Goal: Transaction & Acquisition: Purchase product/service

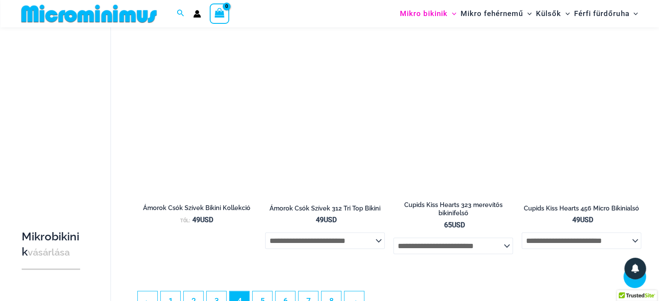
scroll to position [2115, 0]
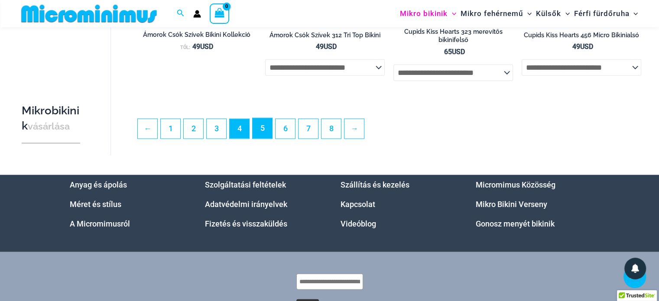
click at [258, 135] on link "5" at bounding box center [261, 128] width 19 height 20
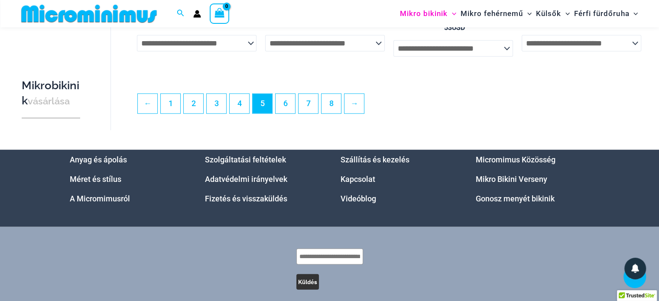
scroll to position [2125, 0]
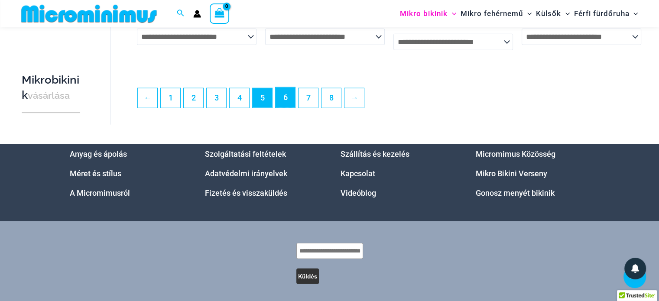
click at [287, 97] on font "6" at bounding box center [285, 97] width 4 height 9
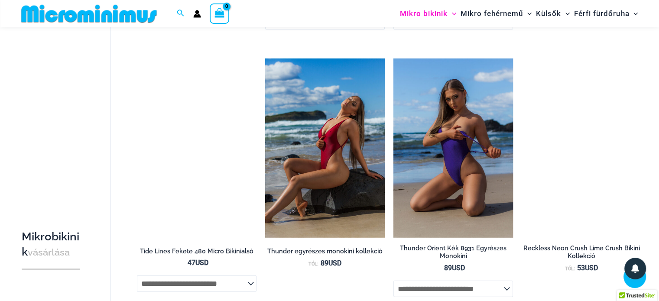
scroll to position [1985, 0]
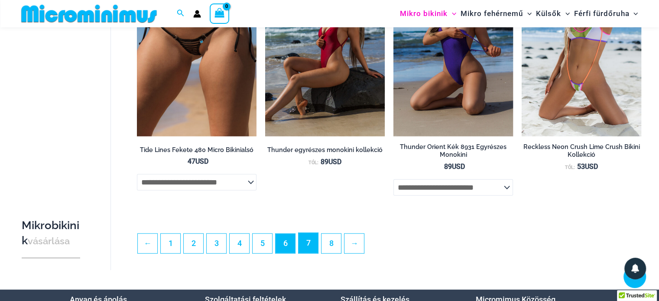
click at [313, 252] on link "7" at bounding box center [307, 243] width 19 height 20
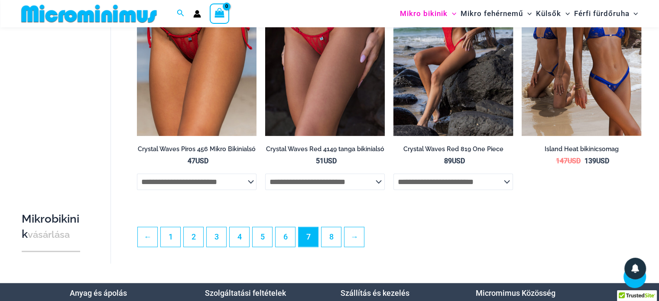
scroll to position [2114, 0]
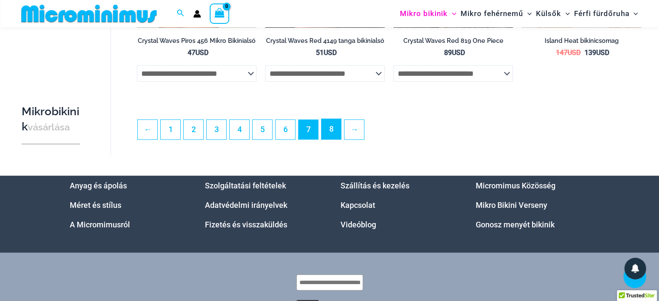
click at [333, 139] on link "8" at bounding box center [330, 129] width 19 height 20
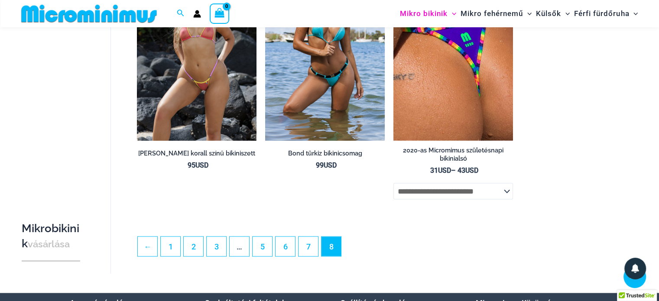
scroll to position [1633, 0]
